Goal: Task Accomplishment & Management: Manage account settings

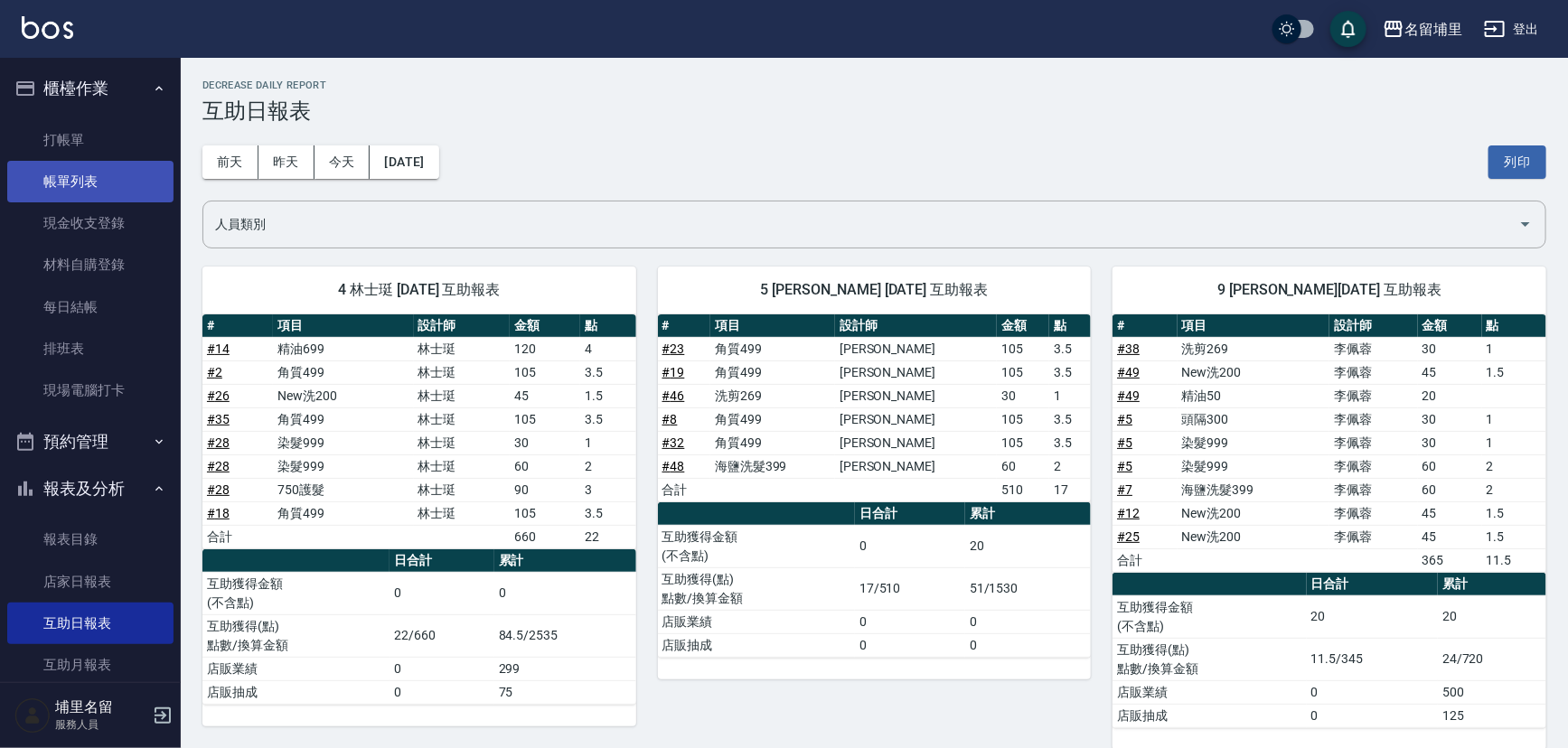
click at [110, 184] on link "帳單列表" at bounding box center [90, 181] width 166 height 42
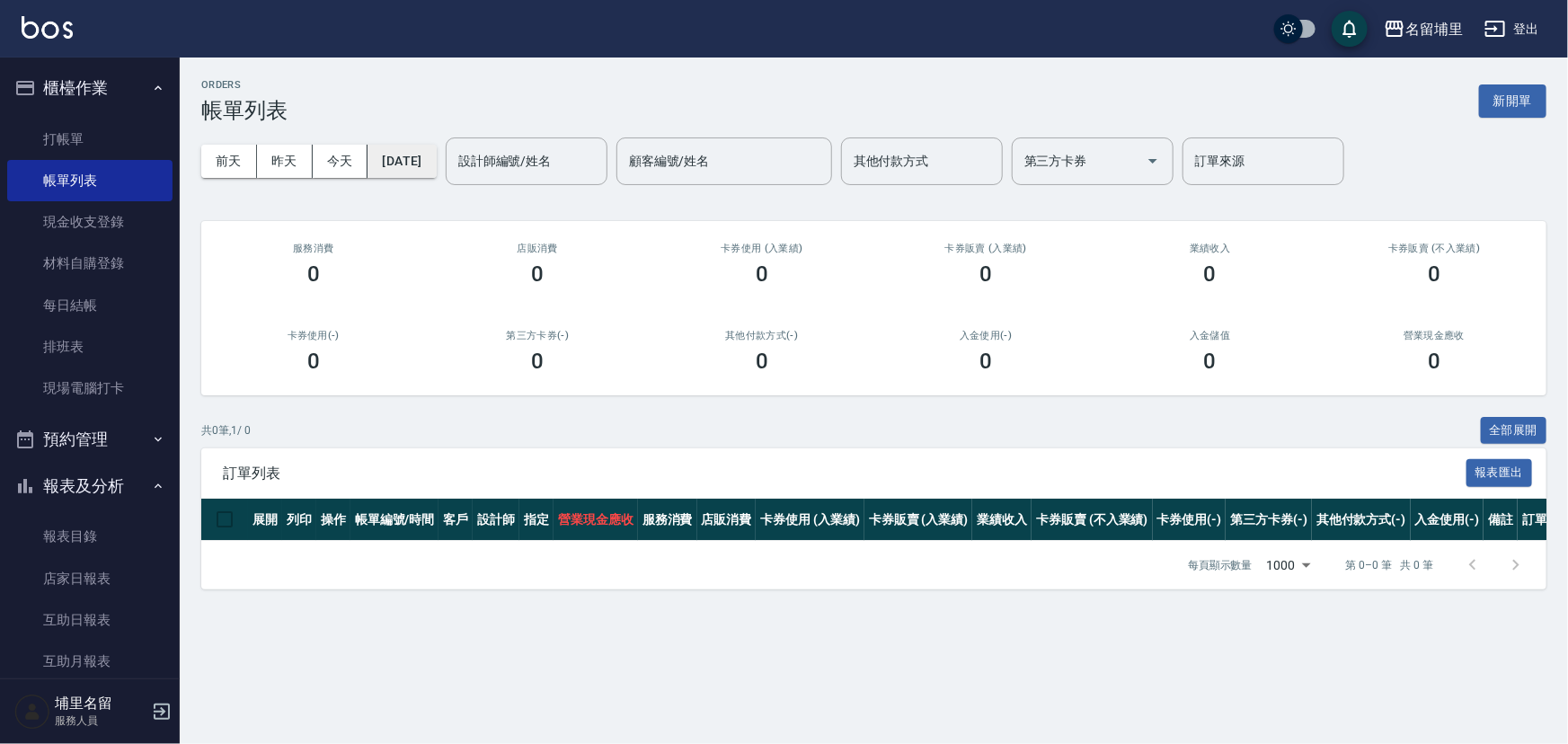
click at [431, 156] on button "[DATE]" at bounding box center [401, 162] width 68 height 33
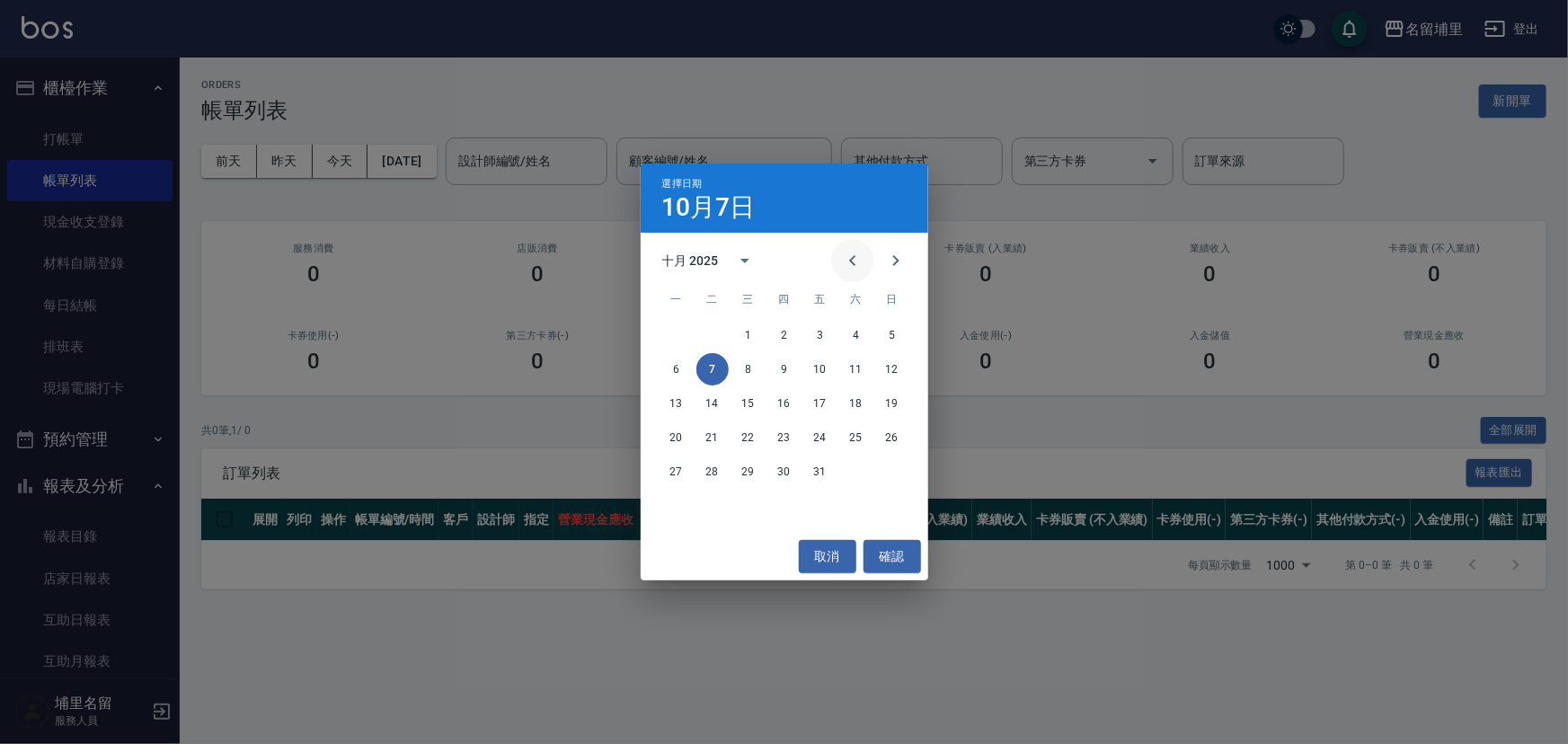
click at [846, 261] on icon "Previous month" at bounding box center [852, 260] width 21 height 21
click at [823, 429] on button "22" at bounding box center [820, 438] width 32 height 32
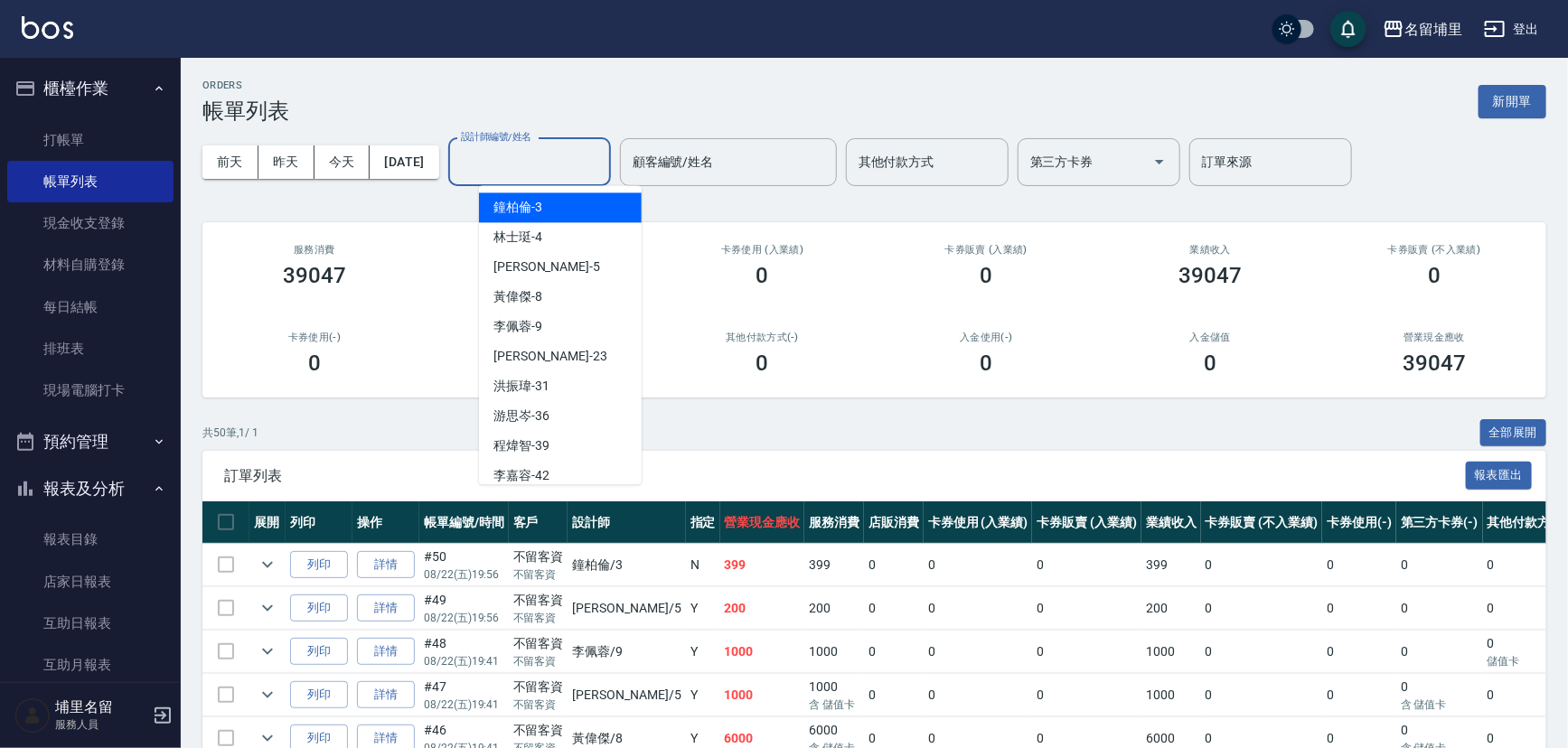
click at [601, 175] on input "設計師編號/姓名" at bounding box center [530, 162] width 147 height 32
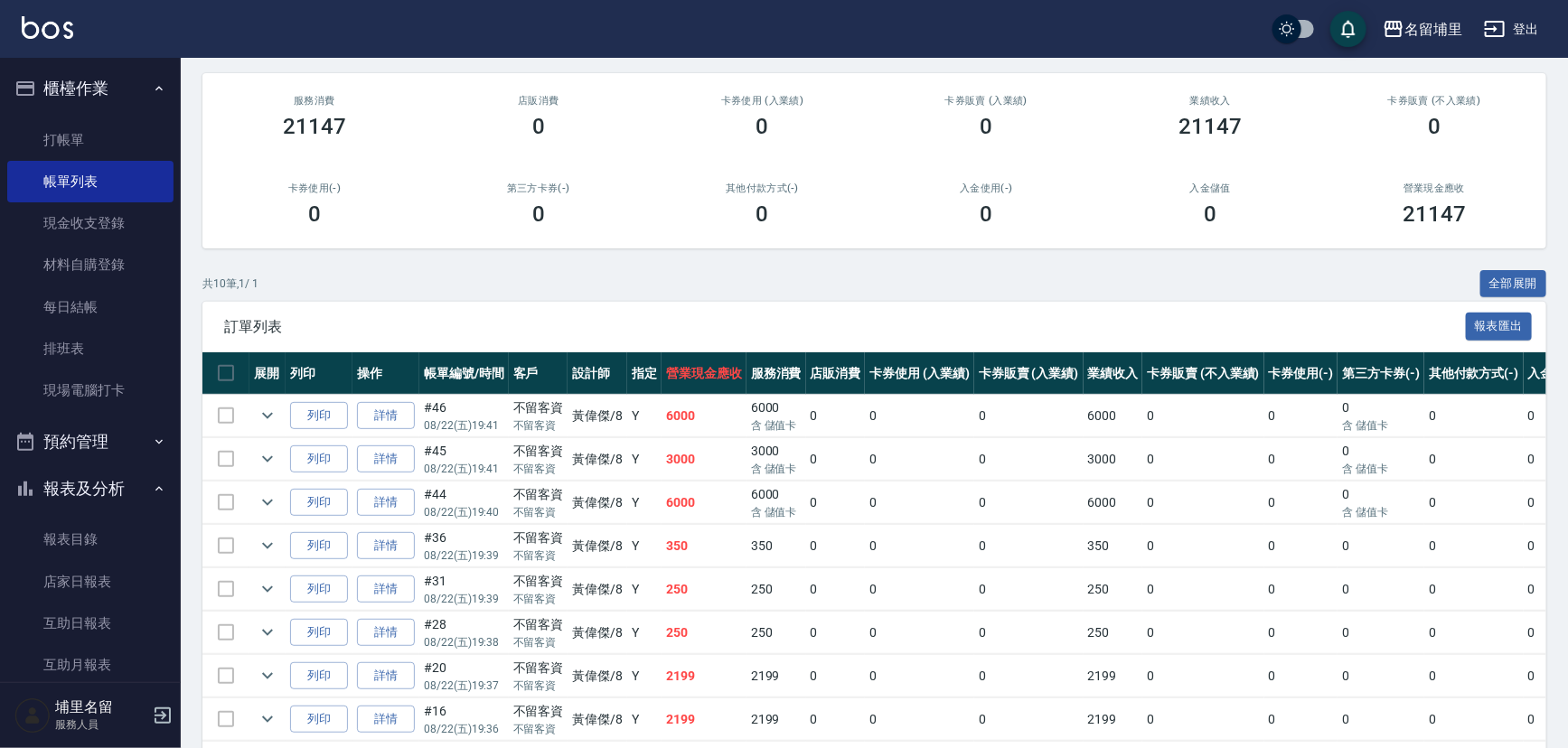
scroll to position [163, 0]
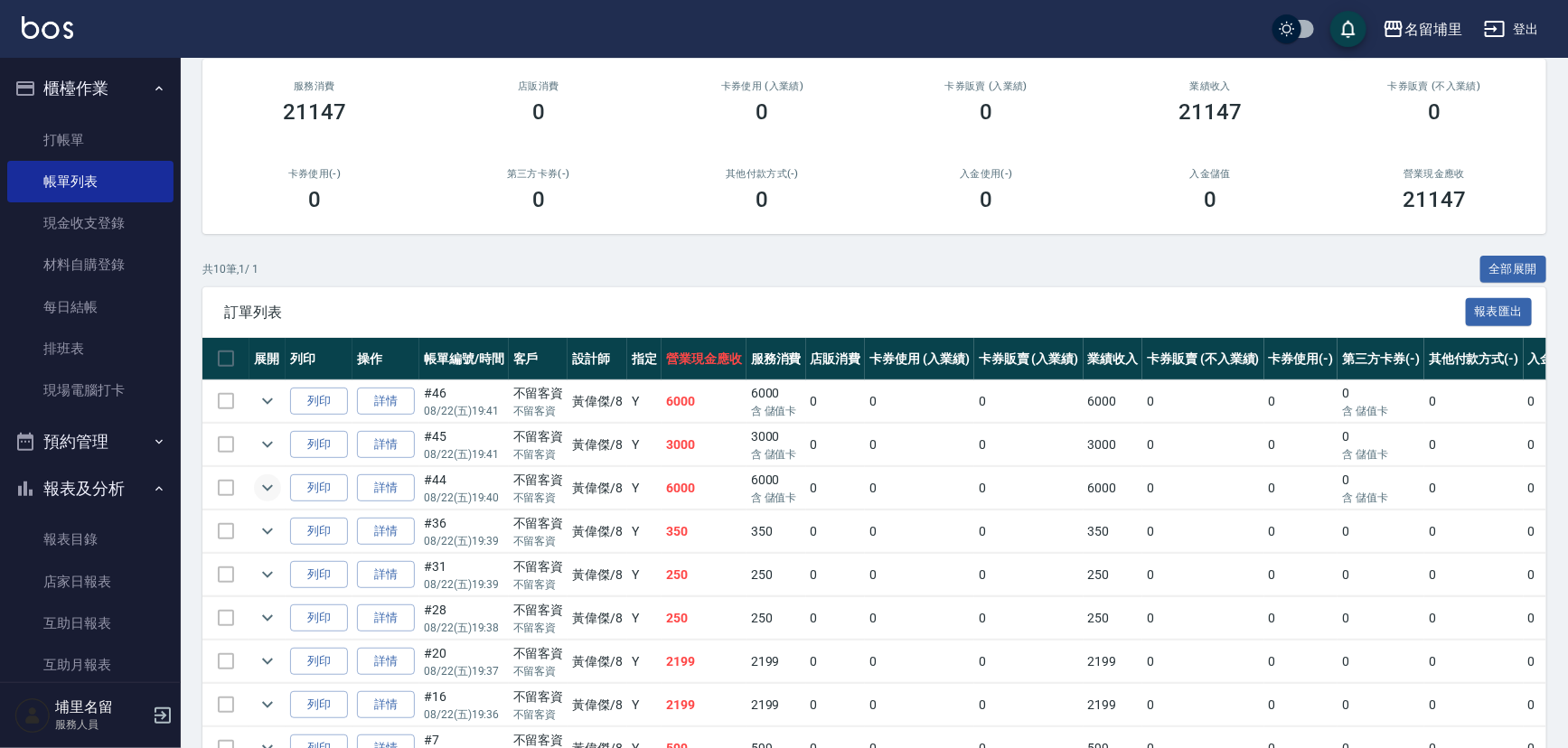
type input "[PERSON_NAME]-8"
click at [265, 489] on icon "expand row" at bounding box center [267, 487] width 21 height 21
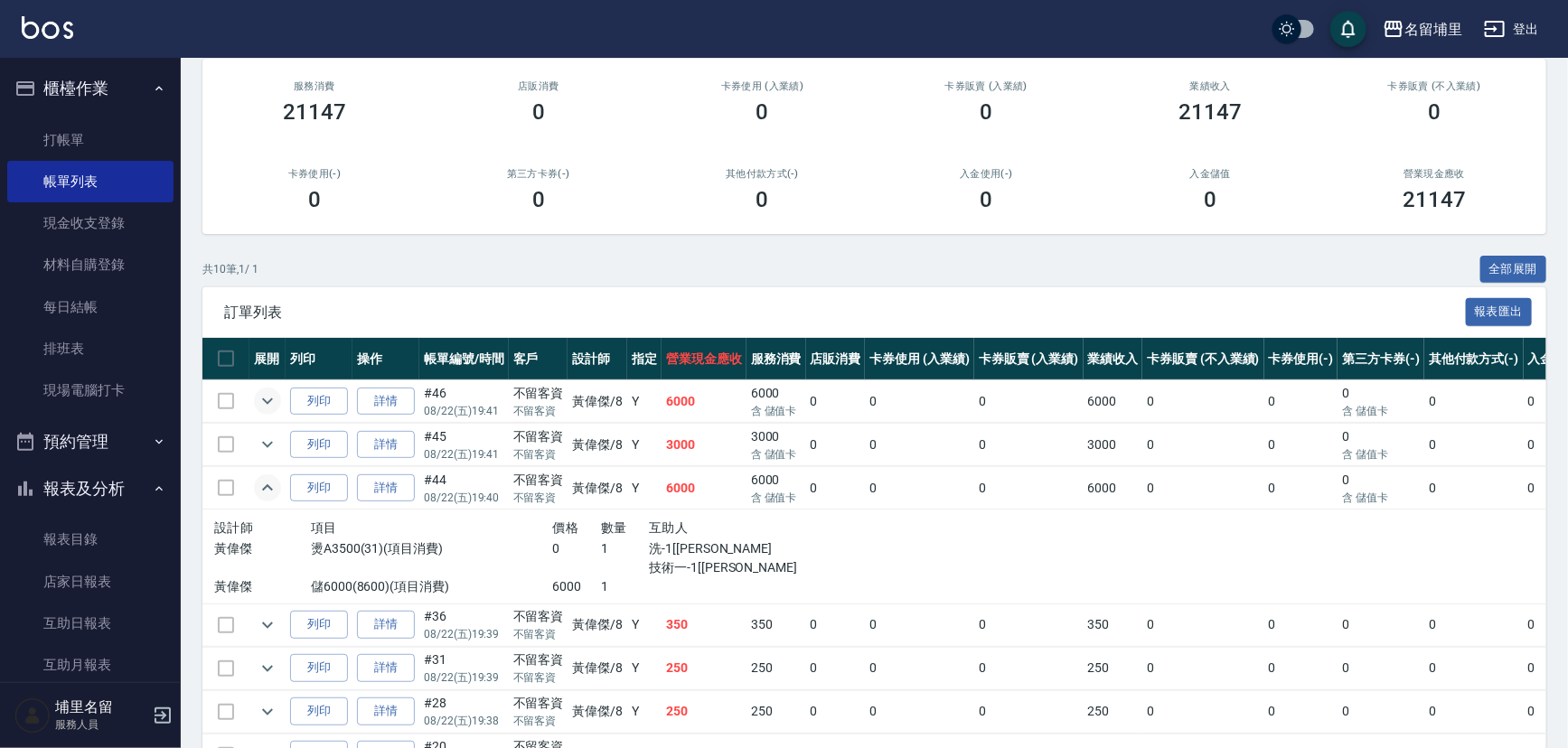
click at [254, 396] on button "expand row" at bounding box center [267, 401] width 27 height 27
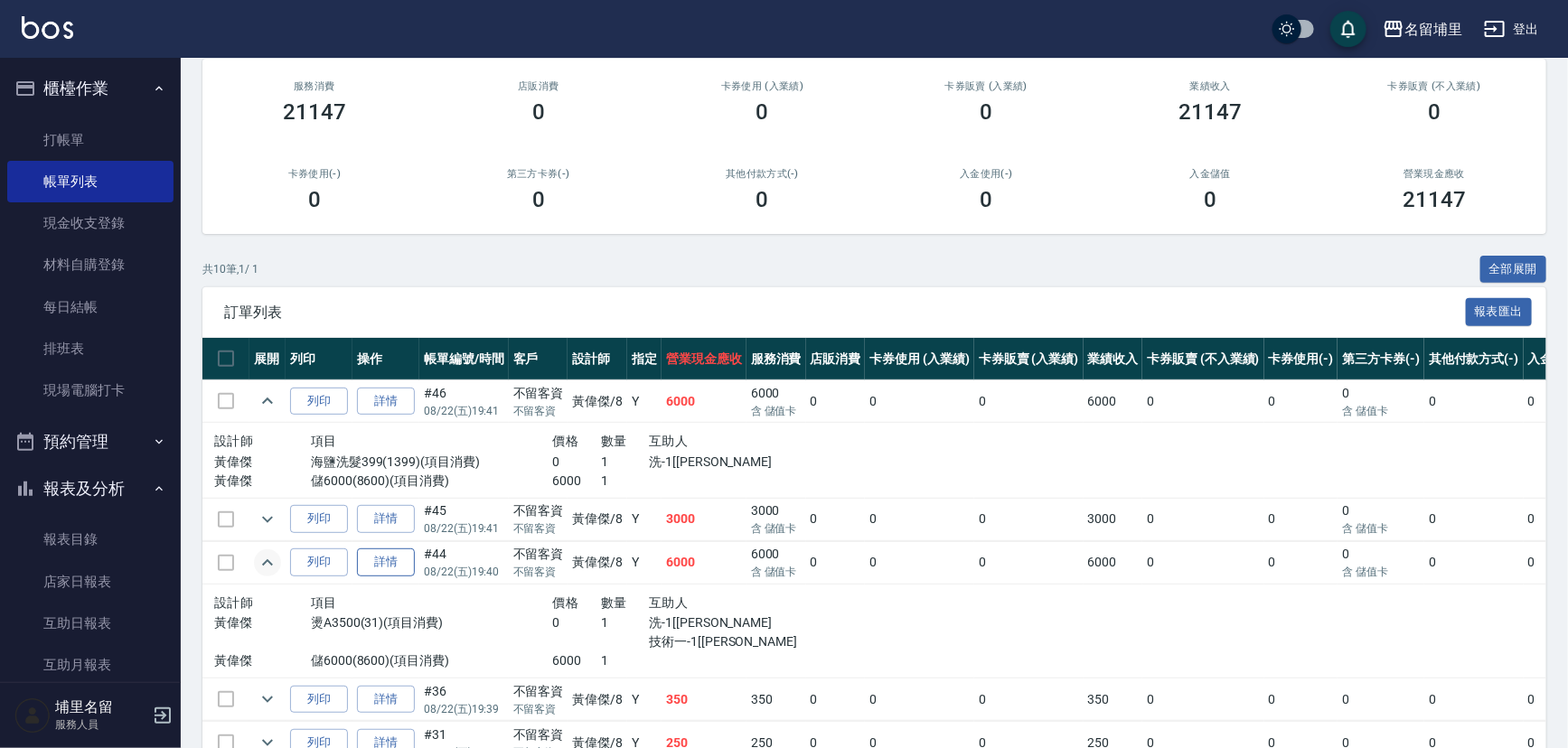
click at [399, 564] on link "詳情" at bounding box center [386, 562] width 58 height 28
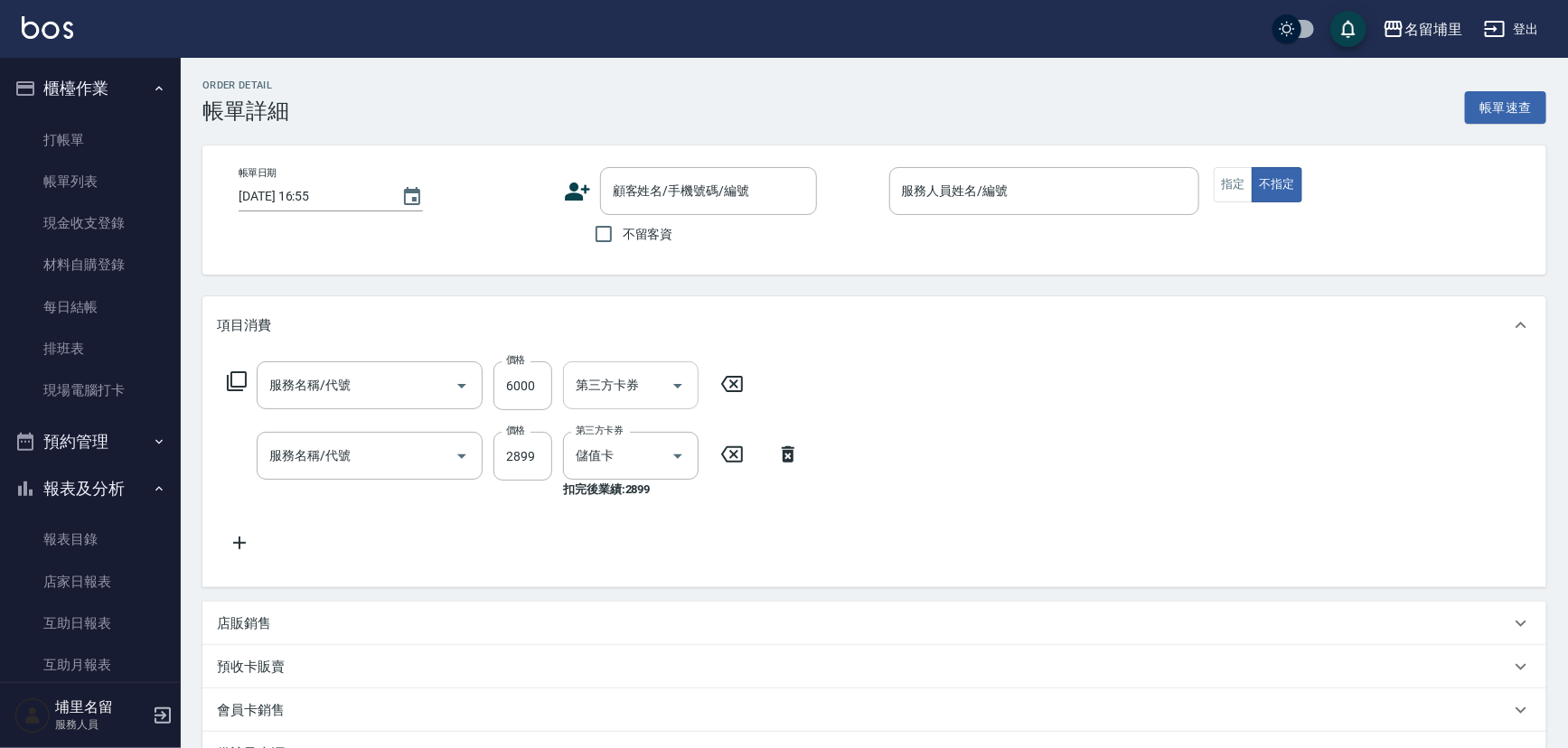
type input "儲6000(8600)"
type input "燙A3500(31)"
type input "[DATE] 19:40"
checkbox input "true"
type input "[PERSON_NAME]-8"
